Goal: Information Seeking & Learning: Learn about a topic

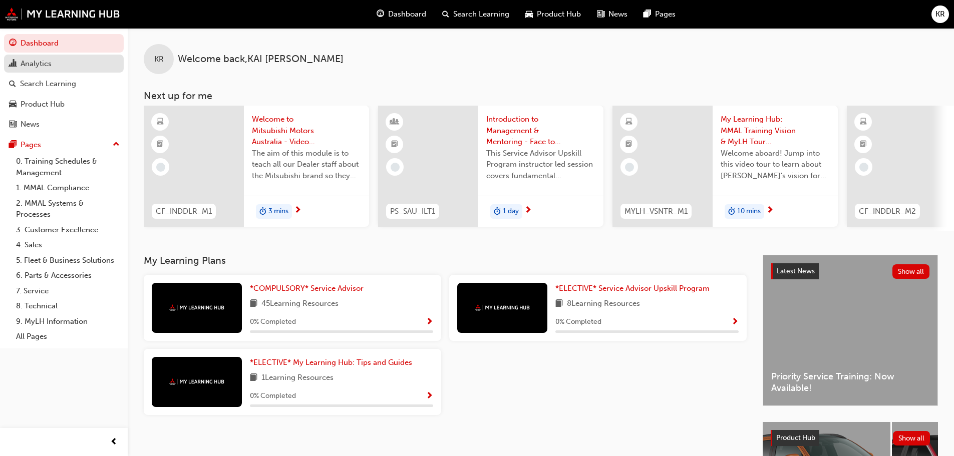
click at [61, 60] on div "Analytics" at bounding box center [64, 64] width 110 height 13
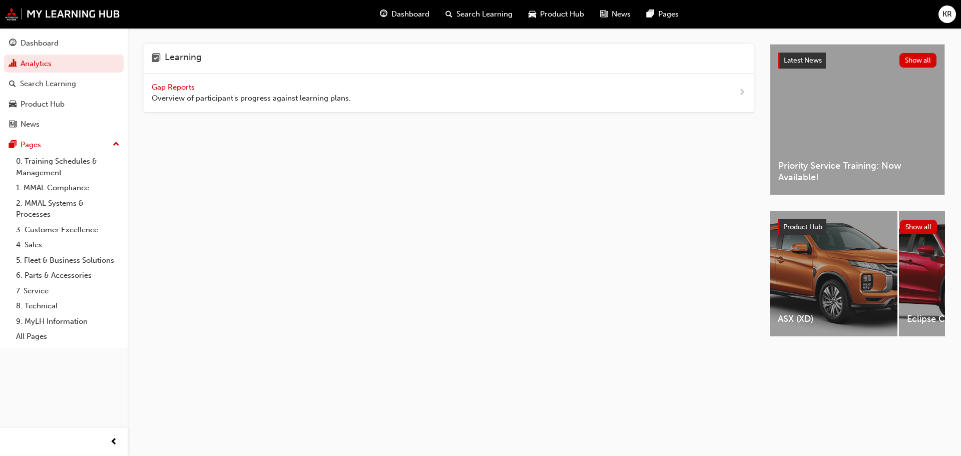
click at [157, 91] on span "Gap Reports" at bounding box center [174, 87] width 45 height 9
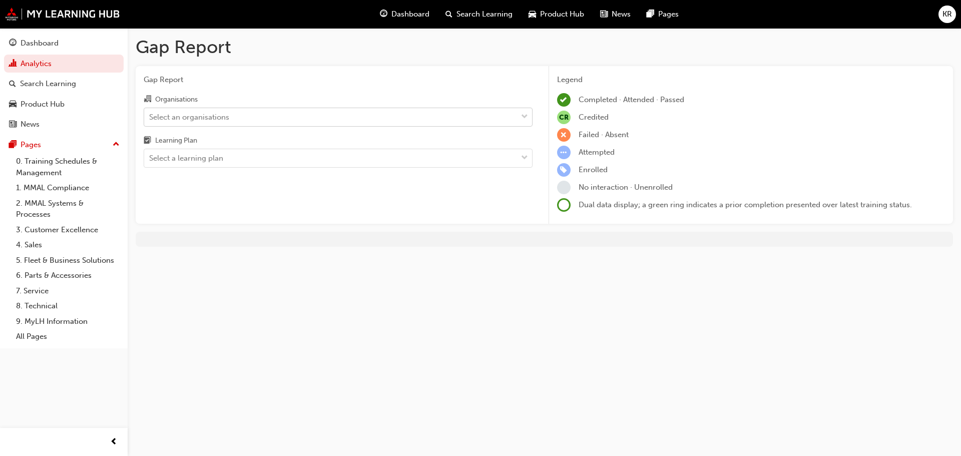
click at [195, 119] on div "Select an organisations" at bounding box center [189, 117] width 80 height 12
click at [150, 119] on input "Organisations Select an organisations" at bounding box center [149, 116] width 1 height 9
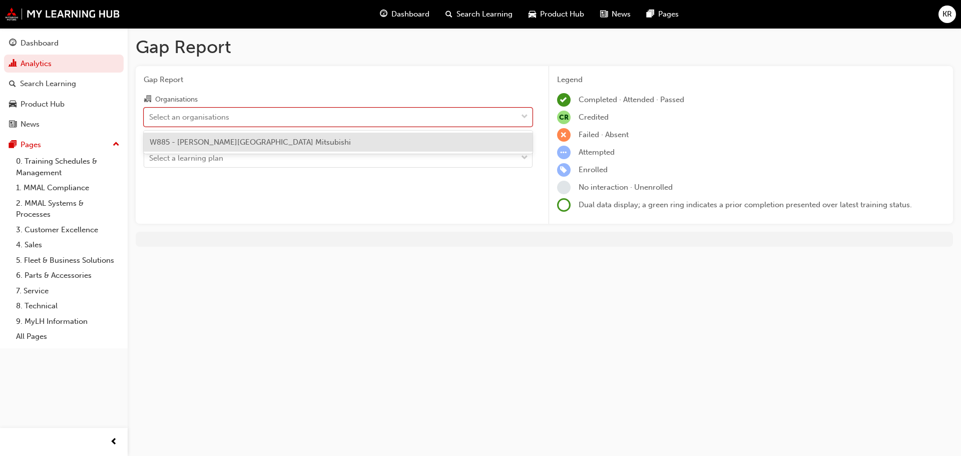
click at [190, 142] on span "W885 - [PERSON_NAME][GEOGRAPHIC_DATA] Mitsubishi" at bounding box center [250, 142] width 201 height 9
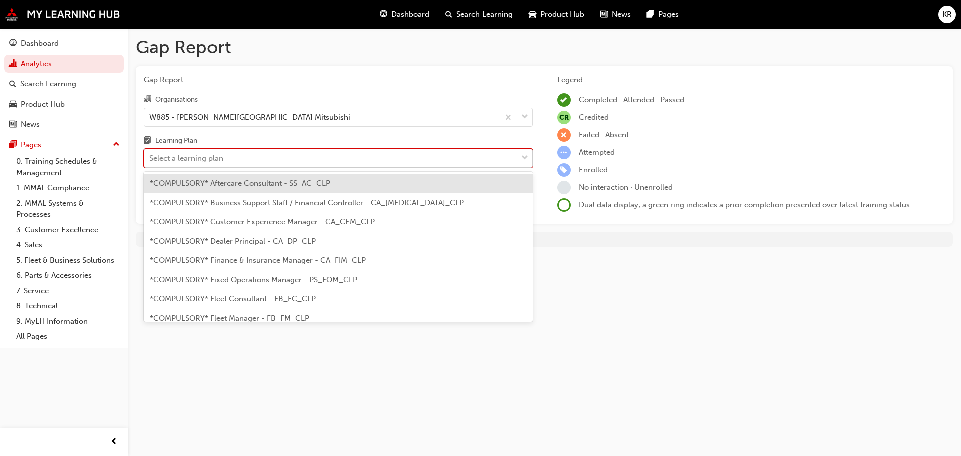
click at [185, 154] on div "Select a learning plan" at bounding box center [186, 159] width 74 height 12
click at [150, 154] on input "Learning Plan option *COMPULSORY* Aftercare Consultant - SS_AC_CLP focused, 1 o…" at bounding box center [149, 158] width 1 height 9
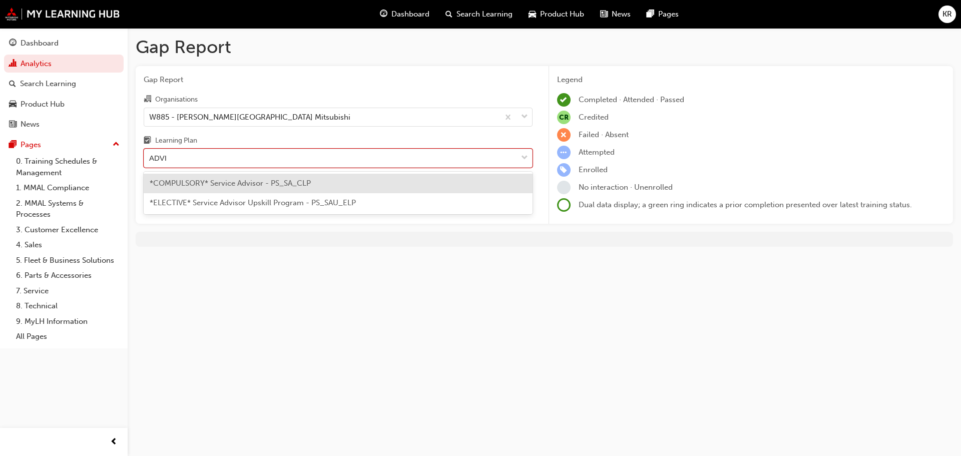
type input "ADVIS"
click at [201, 184] on span "*COMPULSORY* Service Advisor - PS_SA_CLP" at bounding box center [230, 183] width 161 height 9
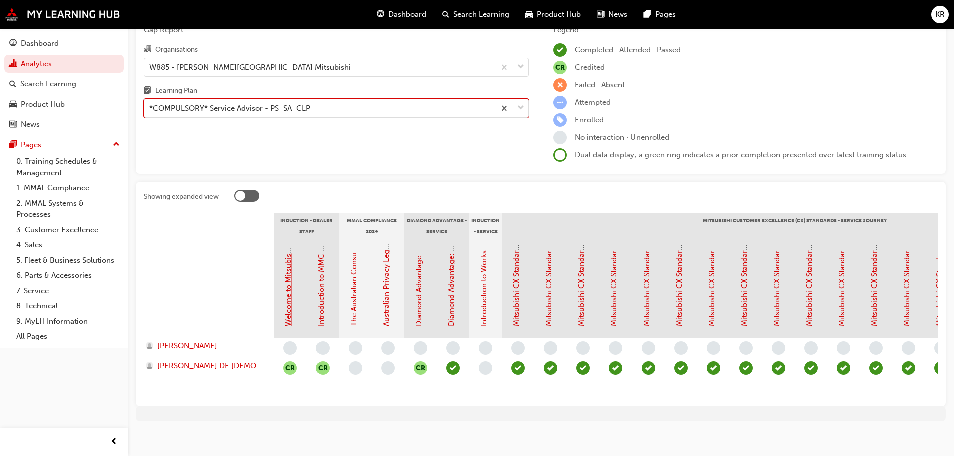
click at [286, 273] on link "Welcome to Mitsubishi Motors Australia - Video (Dealer Induction)" at bounding box center [288, 211] width 9 height 229
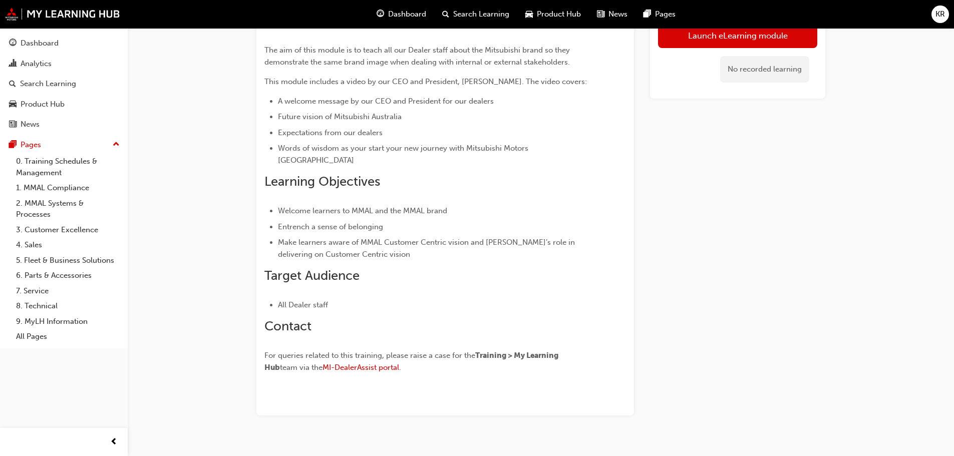
scroll to position [98, 0]
